Goal: Browse casually

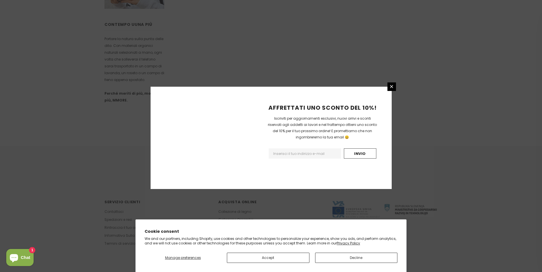
scroll to position [311, 0]
